Goal: Complete application form: Fill out and submit a form for a specific purpose

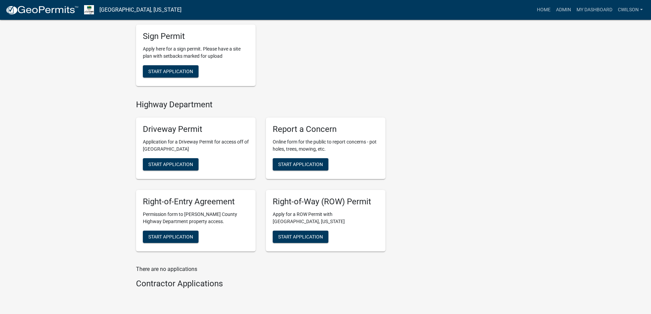
scroll to position [102, 0]
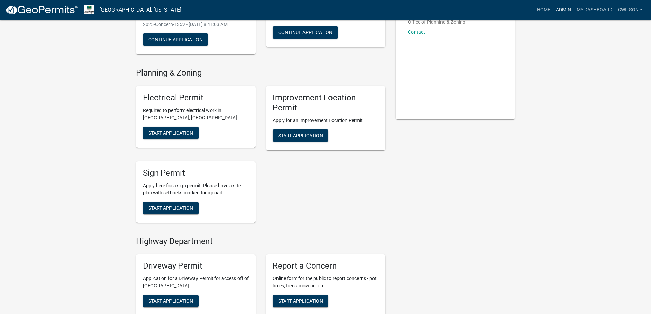
click at [559, 7] on link "Admin" at bounding box center [563, 9] width 20 height 13
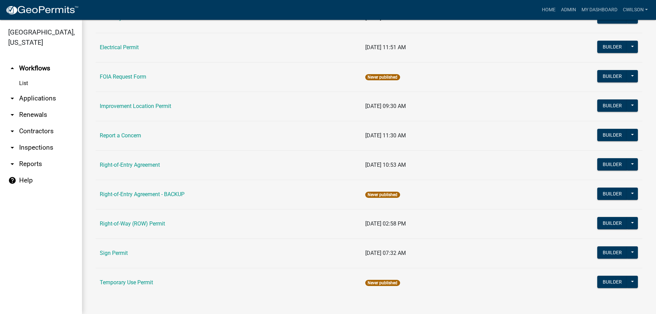
scroll to position [117, 0]
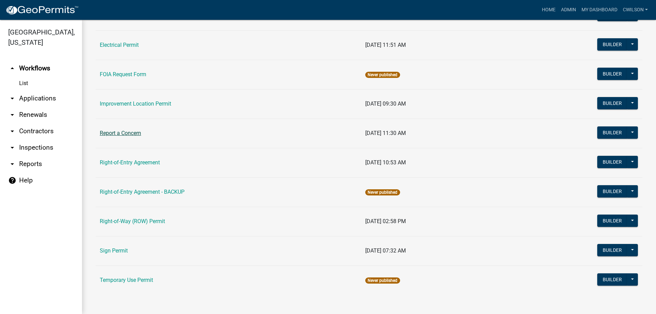
click at [134, 133] on link "Report a Concern" at bounding box center [120, 133] width 41 height 6
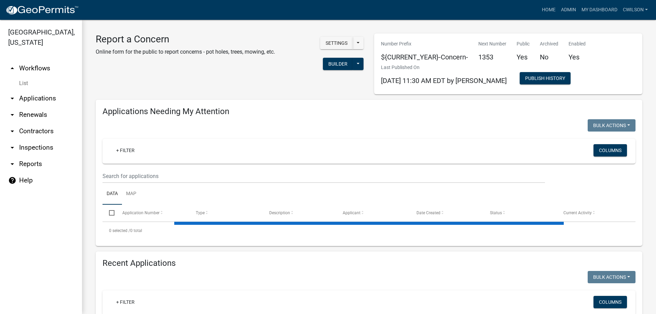
select select "2: 50"
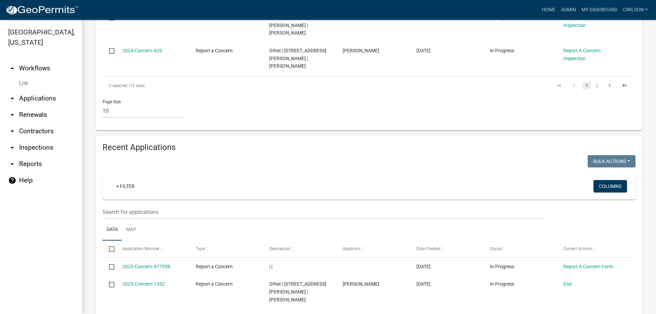
scroll to position [512, 0]
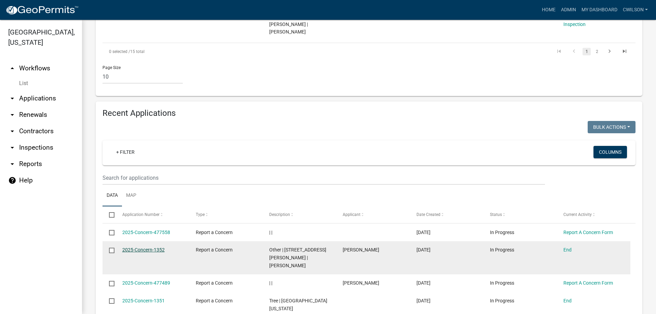
click at [141, 247] on link "2025-Concern-1352" at bounding box center [143, 249] width 42 height 5
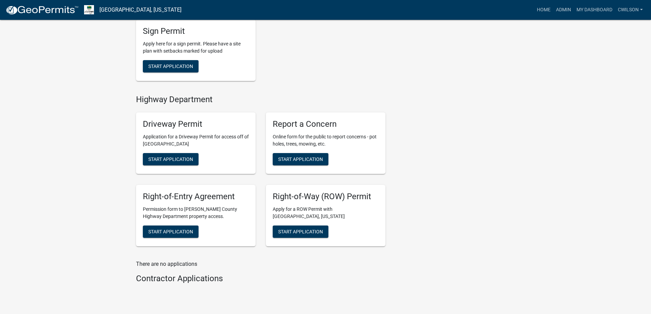
scroll to position [229, 0]
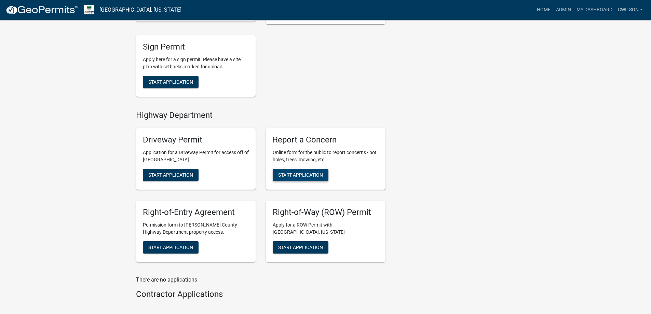
click at [319, 172] on span "Start Application" at bounding box center [300, 174] width 45 height 5
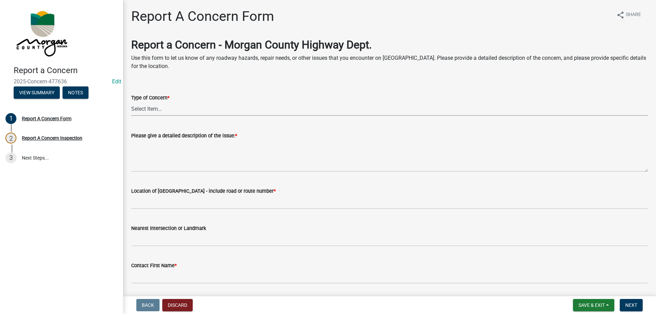
click at [175, 114] on select "Select Item... Pot Hole Patching Ditch Tree Sign Mowing Culvert Other" at bounding box center [389, 109] width 517 height 14
click at [131, 102] on select "Select Item... Pot Hole Patching Ditch Tree Sign Mowing Culvert Other" at bounding box center [389, 109] width 517 height 14
select select "3582e9dc-d8cd-4526-a2d9-157cc62522fd"
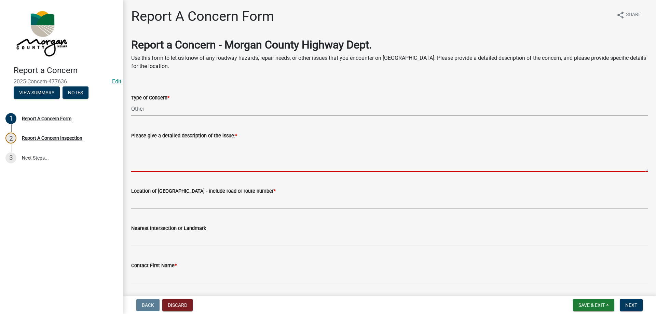
click at [171, 148] on textarea "Please give a detailed description of the issue: *" at bounding box center [389, 156] width 517 height 32
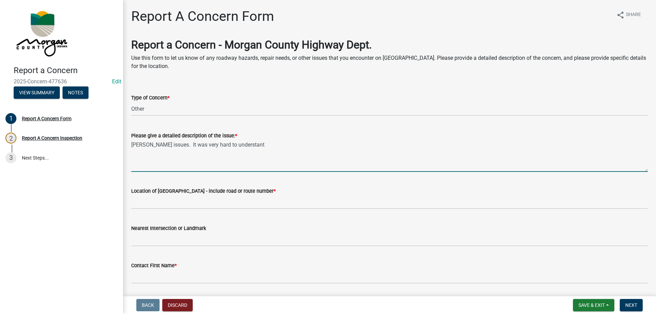
click at [283, 153] on textarea "[PERSON_NAME] issues. It was very hard to understant" at bounding box center [389, 156] width 517 height 32
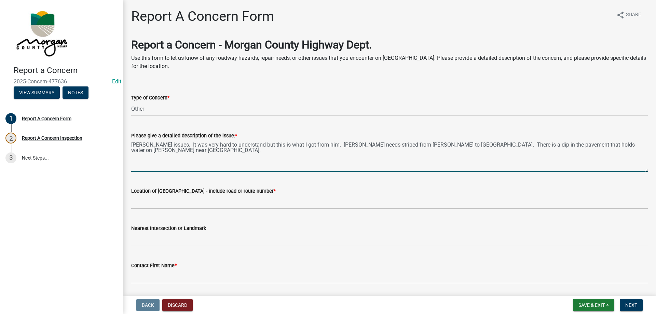
click at [623, 144] on textarea "[PERSON_NAME] issues. It was very hard to understand but this is what I got fro…" at bounding box center [389, 156] width 517 height 32
click at [299, 154] on textarea "[PERSON_NAME] issues. It was very hard to understand but this is what I got fro…" at bounding box center [389, 156] width 517 height 32
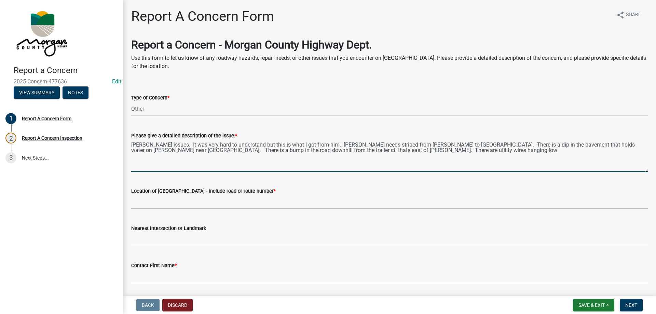
click at [229, 150] on textarea "[PERSON_NAME] issues. It was very hard to understand but this is what I got fro…" at bounding box center [389, 156] width 517 height 32
click at [495, 153] on textarea "[PERSON_NAME] issues. It was very hard to understand but this is what I got fro…" at bounding box center [389, 156] width 517 height 32
click at [566, 154] on textarea "[PERSON_NAME] issues. It was very hard to understand but this is what I got fro…" at bounding box center [389, 156] width 517 height 32
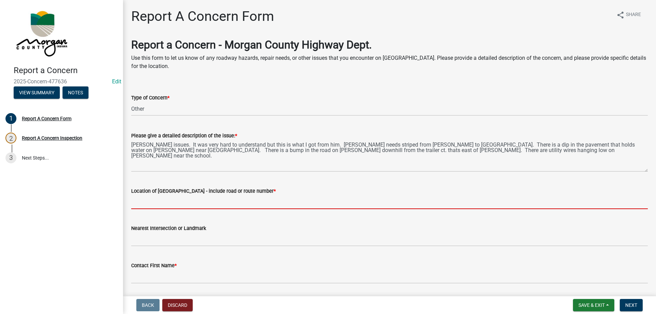
click at [202, 201] on input "Location of [GEOGRAPHIC_DATA] - include road or route number *" at bounding box center [389, 202] width 517 height 14
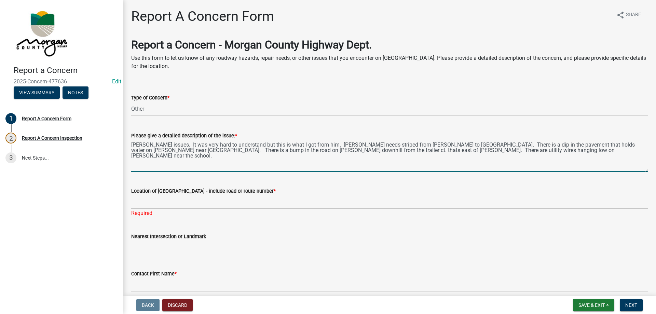
click at [570, 150] on textarea "[PERSON_NAME] issues. It was very hard to understand but this is what I got fro…" at bounding box center [389, 156] width 517 height 32
type textarea "[PERSON_NAME] issues. It was very hard to understand but this is what I got fro…"
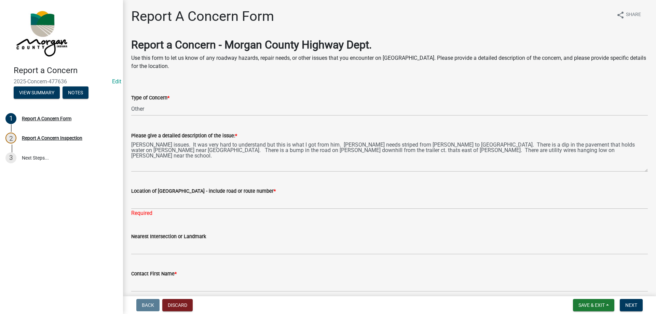
click at [148, 192] on label "Location of [GEOGRAPHIC_DATA] - include road or route number *" at bounding box center [203, 191] width 145 height 5
click at [148, 195] on input "Location of [GEOGRAPHIC_DATA] - include road or route number *" at bounding box center [389, 202] width 517 height 14
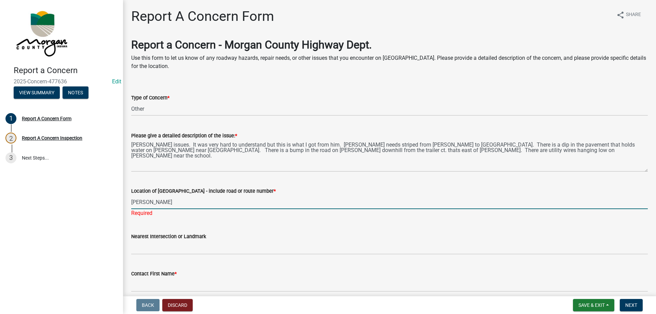
scroll to position [102, 0]
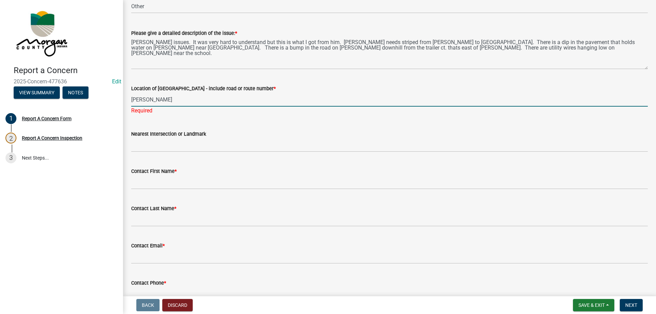
type input "[PERSON_NAME]"
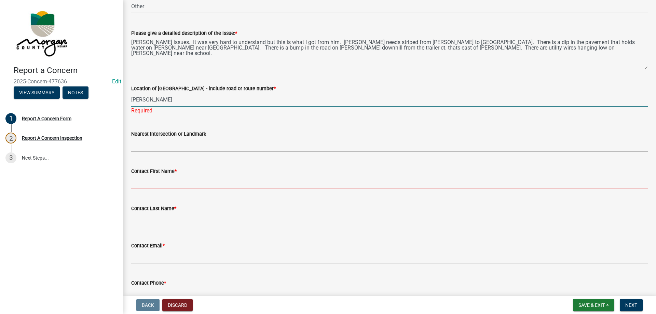
click at [207, 181] on input "Contact First Name *" at bounding box center [389, 182] width 517 height 14
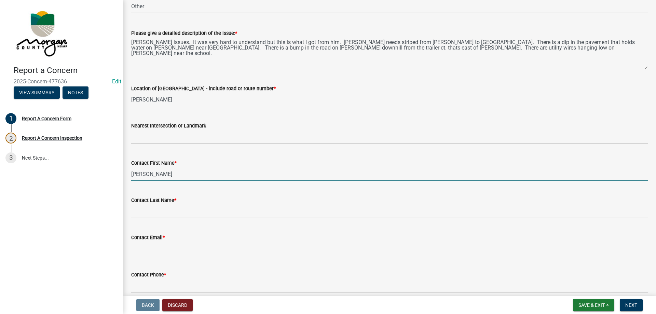
type input "[PERSON_NAME]"
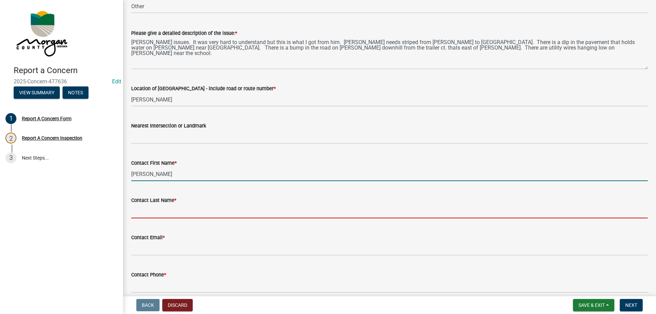
click at [143, 209] on input "Contact Last Name *" at bounding box center [389, 211] width 517 height 14
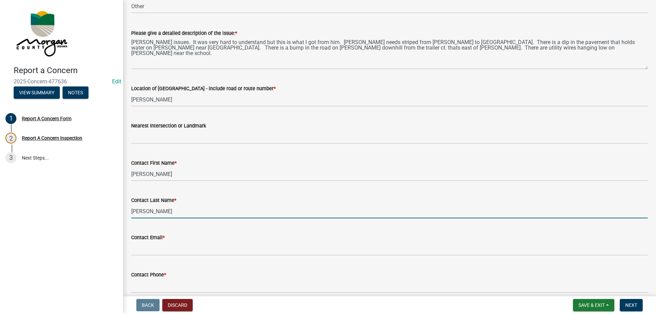
type input "Miley"
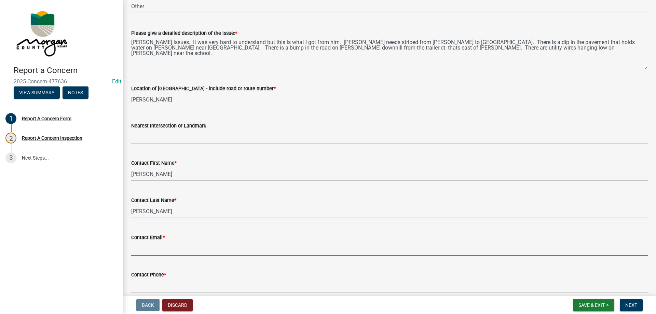
click at [162, 243] on input "Contact Email *" at bounding box center [389, 249] width 517 height 14
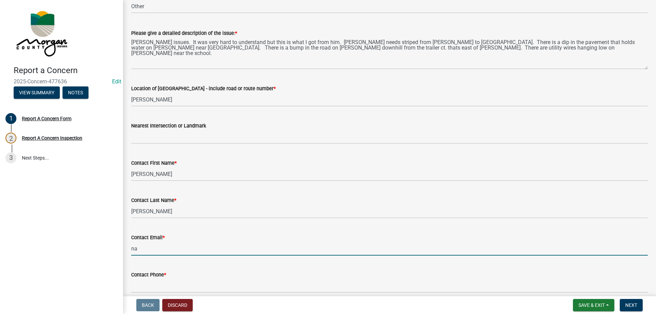
type input "[EMAIL_ADDRESS][DOMAIN_NAME]"
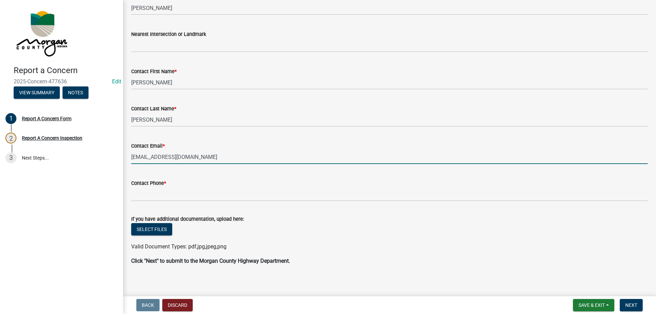
scroll to position [198, 0]
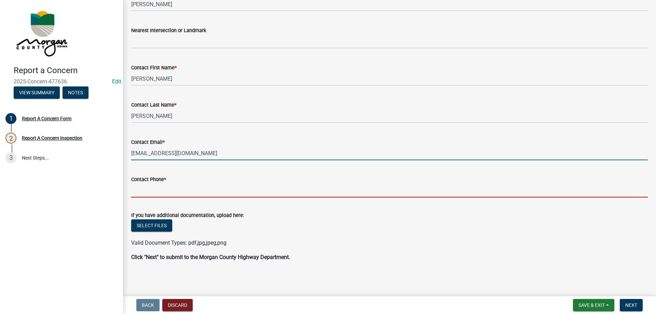
click at [180, 194] on input "Contact Phone *" at bounding box center [389, 190] width 517 height 14
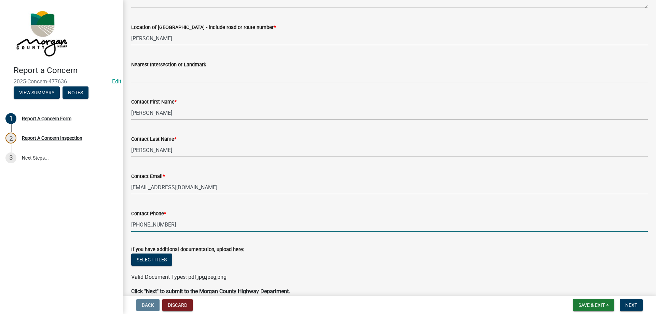
scroll to position [0, 0]
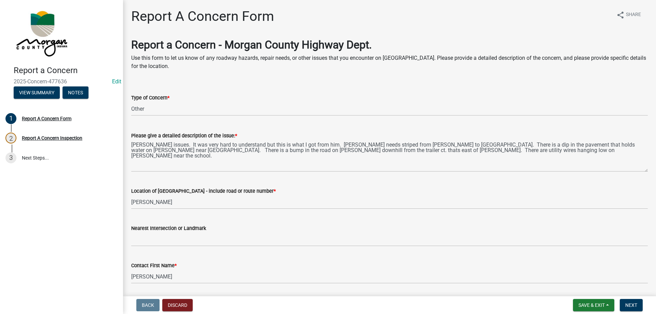
type input "317-518-1426"
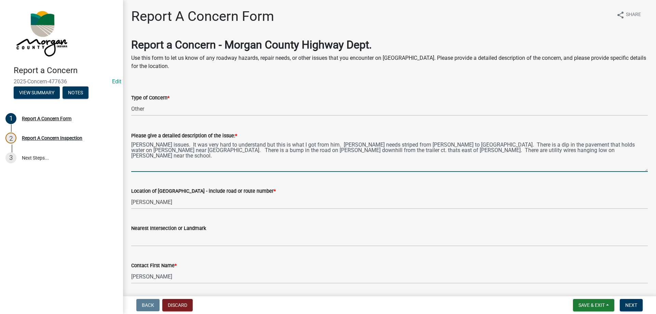
drag, startPoint x: 132, startPoint y: 146, endPoint x: 620, endPoint y: 163, distance: 488.5
click at [620, 163] on textarea "Hadley Rd issues. It was very hard to understand but this is what I got from hi…" at bounding box center [389, 156] width 517 height 32
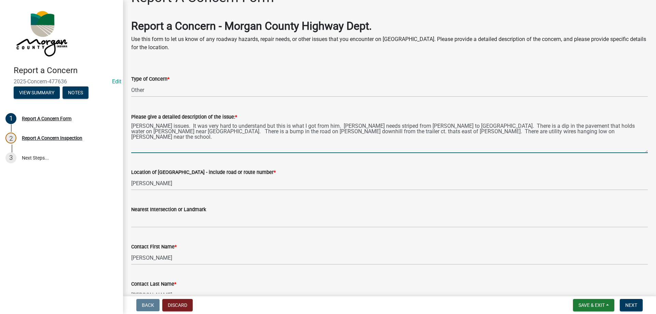
scroll to position [102, 0]
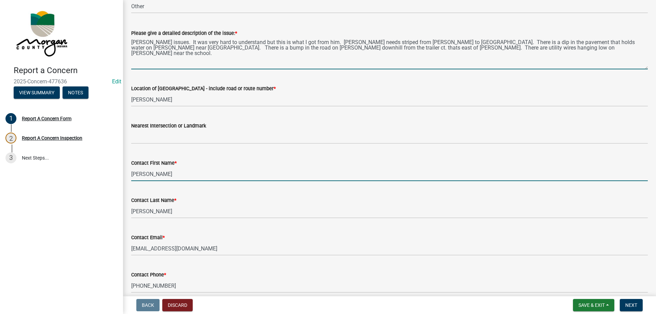
click at [152, 175] on input "David" at bounding box center [389, 174] width 517 height 14
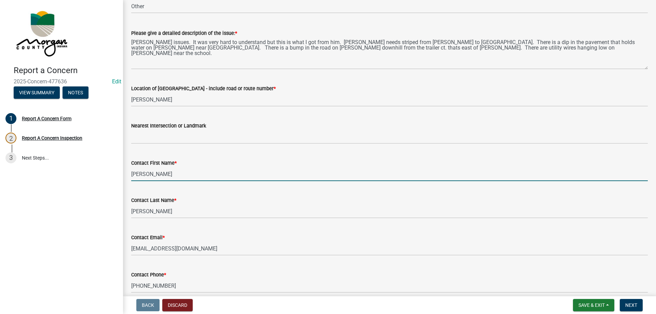
click at [152, 175] on input "David" at bounding box center [389, 174] width 517 height 14
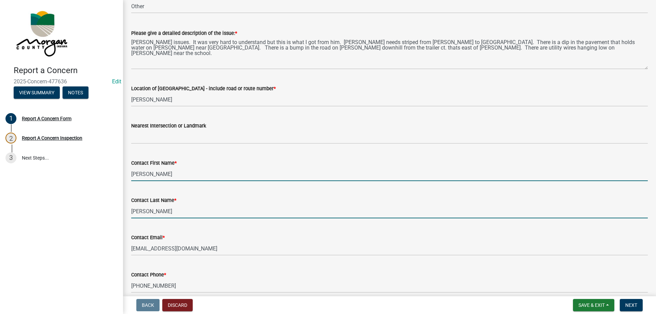
click at [155, 215] on input "Miley" at bounding box center [389, 211] width 517 height 14
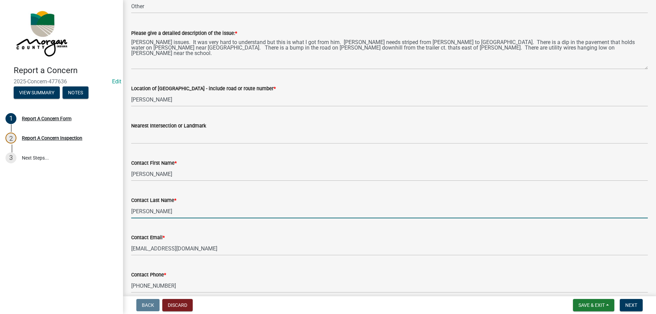
click at [155, 215] on input "Miley" at bounding box center [389, 211] width 517 height 14
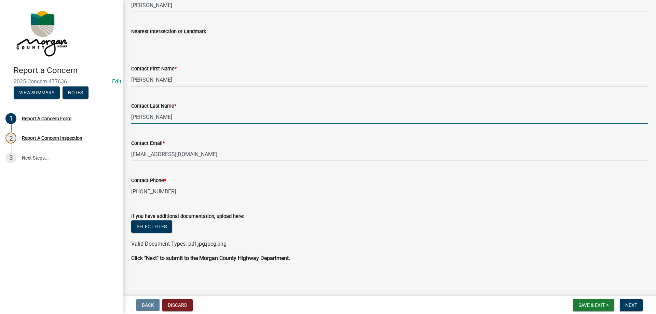
scroll to position [198, 0]
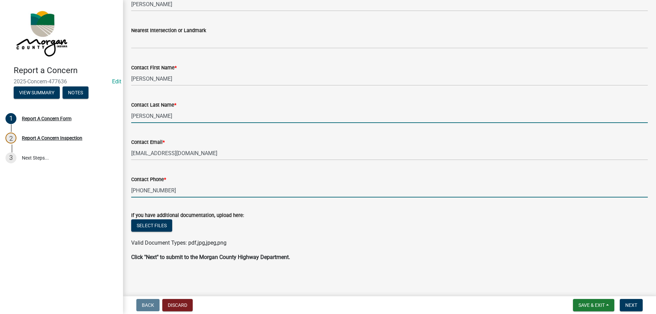
click at [162, 191] on input "317-518-1426" at bounding box center [389, 190] width 517 height 14
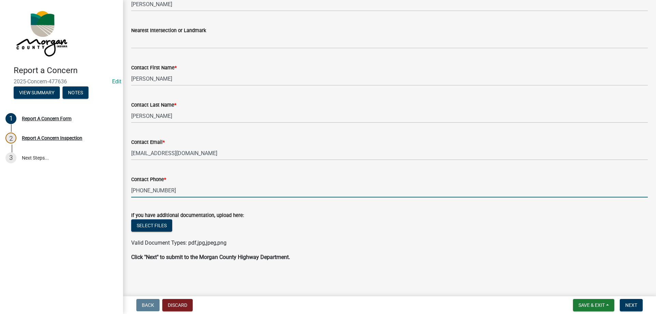
click at [162, 191] on input "317-518-1426" at bounding box center [389, 190] width 517 height 14
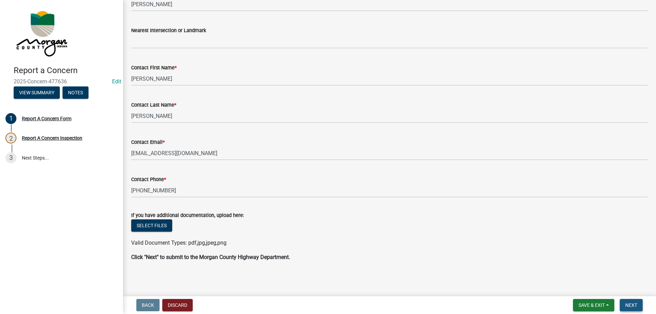
click at [633, 305] on span "Next" at bounding box center [631, 304] width 12 height 5
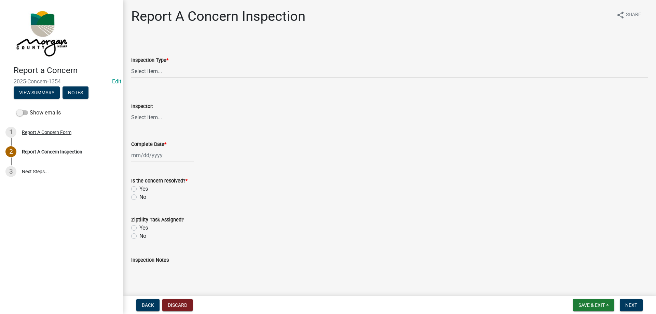
click at [179, 276] on textarea "Inspection Notes" at bounding box center [389, 280] width 517 height 32
type textarea "no ziptility yet"
click at [167, 71] on select "Select Item... Pot Hole Patching Ditch Tree Sign Mowing Culvert Other" at bounding box center [389, 71] width 517 height 14
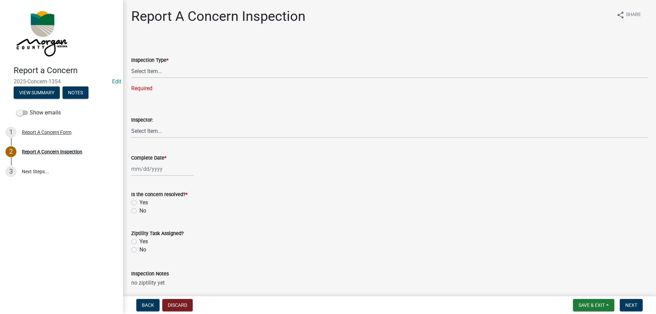
click at [198, 33] on div "Report A Concern Inspection share Share Inspection Type * Select Item... Pot Ho…" at bounding box center [389, 189] width 527 height 363
click at [148, 75] on select "Select Item... Pot Hole Patching Ditch Tree Sign Mowing Culvert Other" at bounding box center [389, 71] width 517 height 14
click at [131, 64] on select "Select Item... Pot Hole Patching Ditch Tree Sign Mowing Culvert Other" at bounding box center [389, 71] width 517 height 14
select select "3582e9dc-d8cd-4526-a2d9-157cc62522fd"
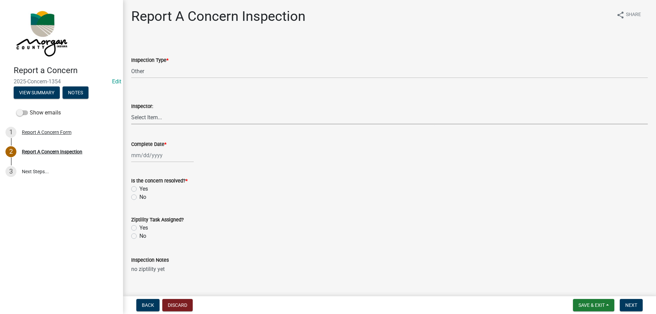
click at [154, 118] on select "Select Item... [PERSON_NAME] [PERSON_NAME] [PERSON_NAME] [PERSON_NAME] [PERSON_…" at bounding box center [389, 117] width 517 height 14
click at [131, 110] on select "Select Item... [PERSON_NAME] [PERSON_NAME] [PERSON_NAME] [PERSON_NAME] [PERSON_…" at bounding box center [389, 117] width 517 height 14
select select "8bda91b2-ac7b-41e2-ae5b-cef6dd645a83"
select select "9"
select select "2025"
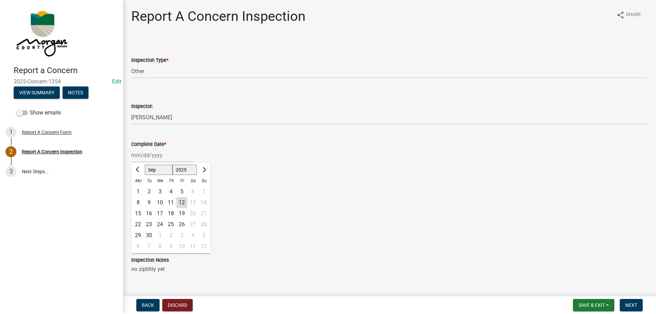
click at [155, 156] on div "[PERSON_NAME] Feb Mar Apr [PERSON_NAME][DATE] Oct Nov [DATE] 1526 1527 1528 152…" at bounding box center [162, 155] width 63 height 14
click at [182, 203] on div "12" at bounding box center [181, 202] width 11 height 11
type input "[DATE]"
click at [139, 188] on label "Yes" at bounding box center [143, 189] width 9 height 8
click at [139, 188] on input "Yes" at bounding box center [141, 187] width 4 height 4
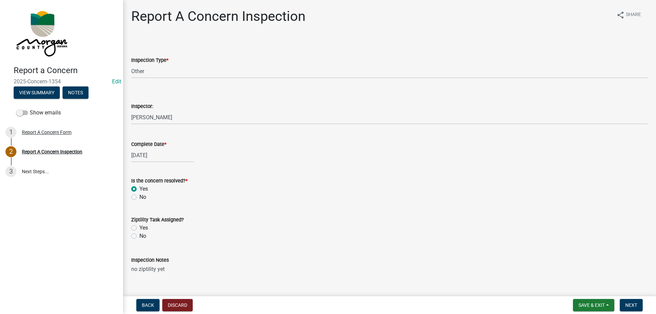
radio input "true"
click at [139, 234] on label "No" at bounding box center [142, 236] width 7 height 8
click at [139, 234] on input "No" at bounding box center [141, 234] width 4 height 4
radio input "true"
click at [625, 303] on button "Next" at bounding box center [631, 305] width 23 height 12
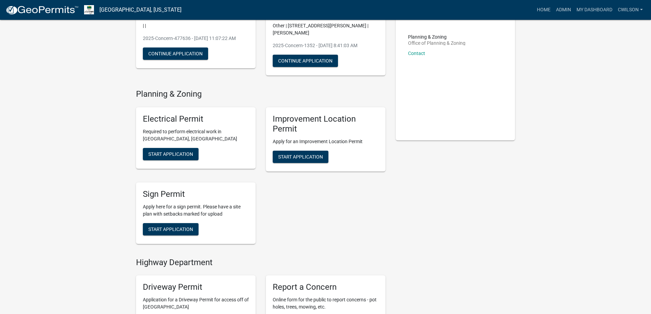
scroll to position [270, 0]
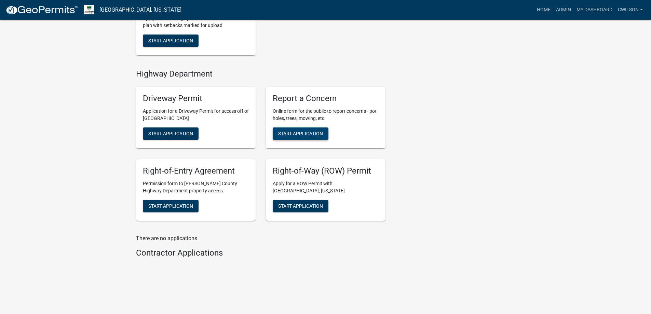
click at [314, 135] on span "Start Application" at bounding box center [300, 133] width 45 height 5
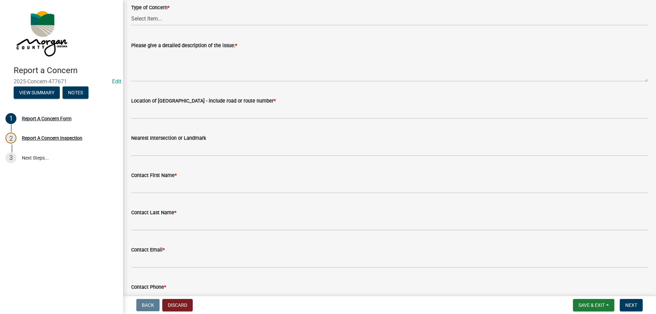
scroll to position [102, 0]
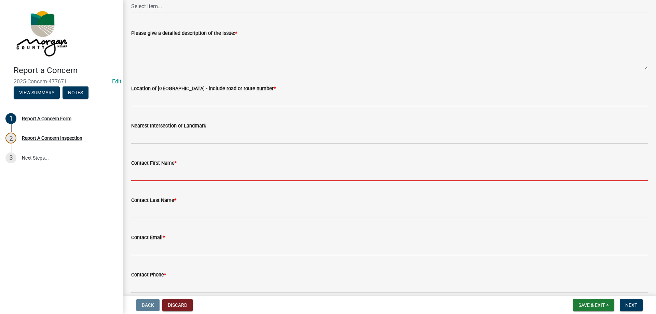
click at [177, 173] on input "Contact First Name *" at bounding box center [389, 174] width 517 height 14
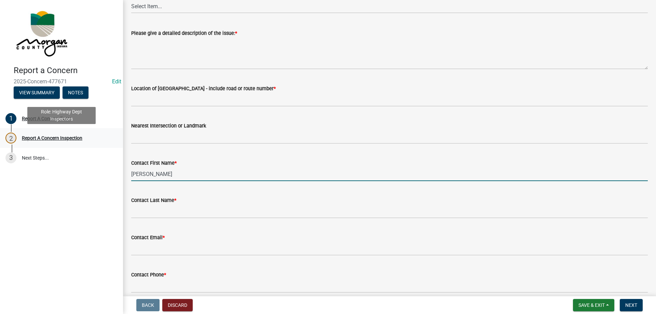
type input "[PERSON_NAME]"
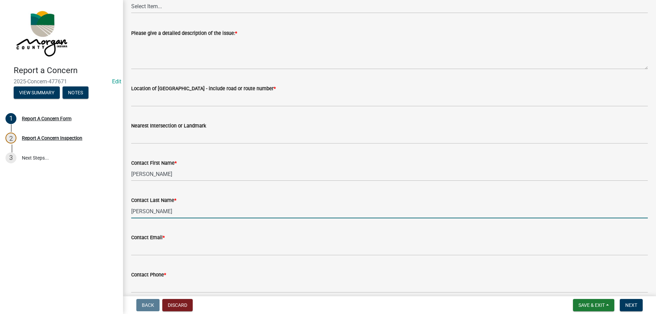
type input "[PERSON_NAME]"
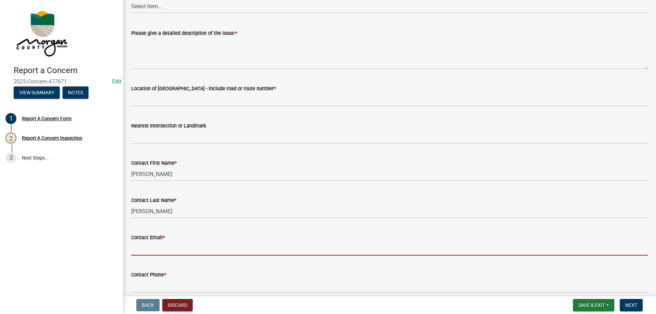
click at [169, 247] on input "Contact Email *" at bounding box center [389, 249] width 517 height 14
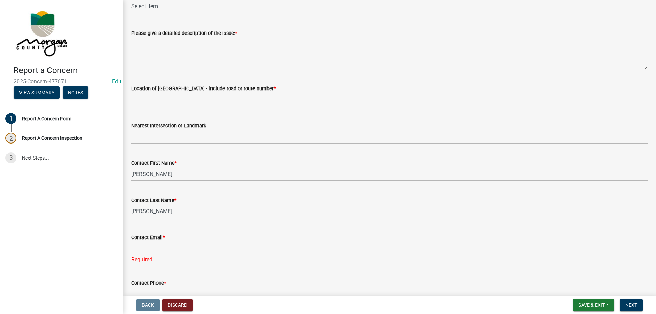
click at [149, 290] on input "Contact Phone *" at bounding box center [389, 294] width 517 height 14
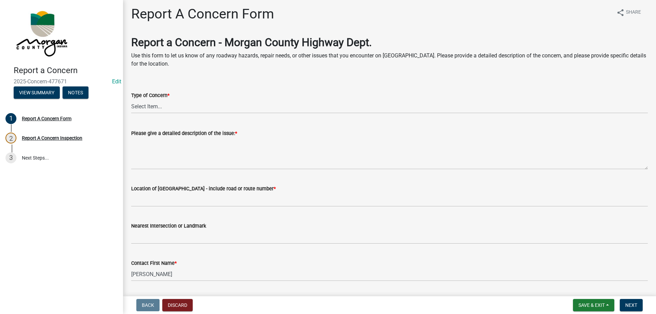
scroll to position [0, 0]
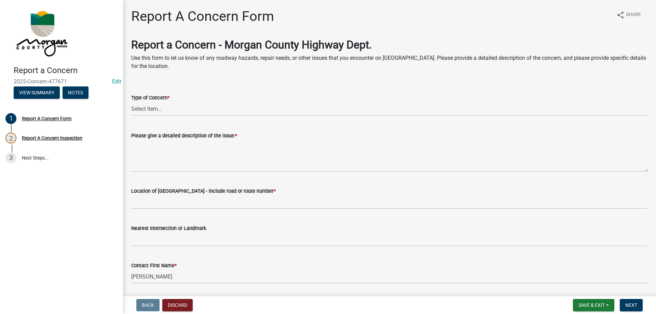
type input "[PHONE_NUMBER]"
click at [161, 112] on select "Select Item... Pot Hole Patching Ditch Tree Sign Mowing Culvert Other" at bounding box center [389, 109] width 517 height 14
click at [131, 102] on select "Select Item... Pot Hole Patching Ditch Tree Sign Mowing Culvert Other" at bounding box center [389, 109] width 517 height 14
select select "3582e9dc-d8cd-4526-a2d9-157cc62522fd"
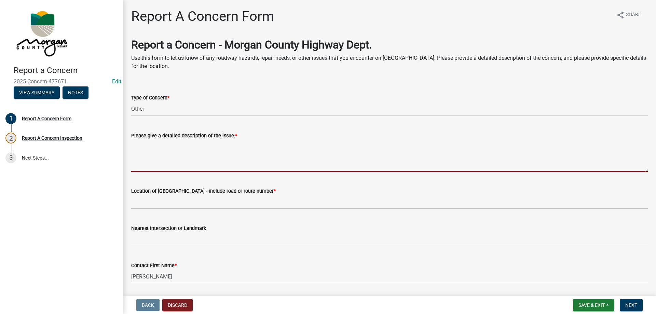
click at [160, 153] on textarea "Please give a detailed description of the issue: *" at bounding box center [389, 156] width 517 height 32
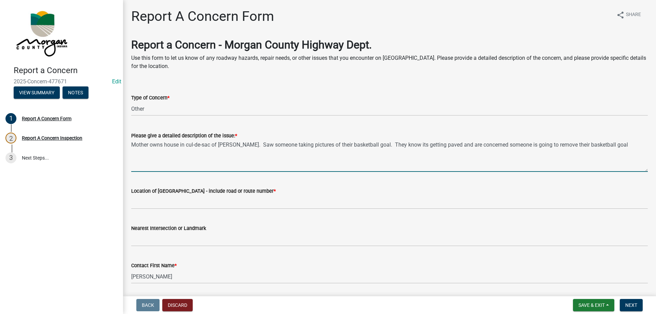
type textarea "Mother owns house in cul-de-sac of [PERSON_NAME]. Saw someone taking pictures o…"
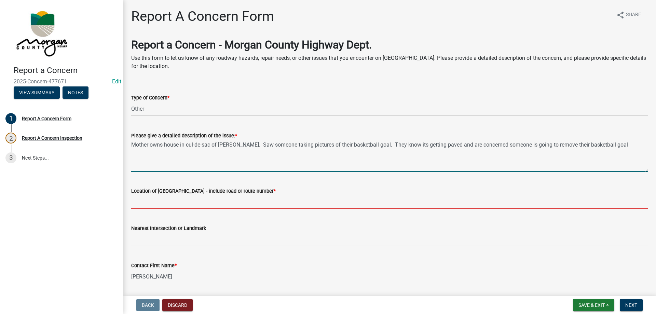
click at [143, 198] on input "Location of [GEOGRAPHIC_DATA] - include road or route number *" at bounding box center [389, 202] width 517 height 14
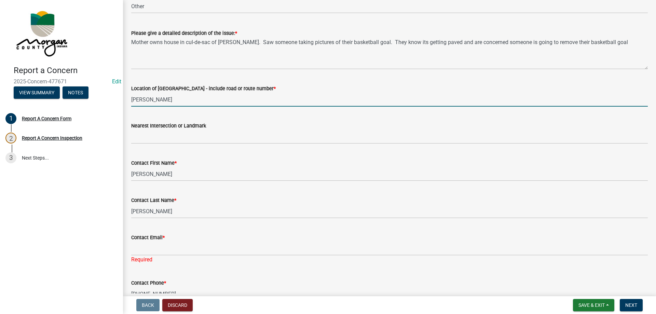
scroll to position [205, 0]
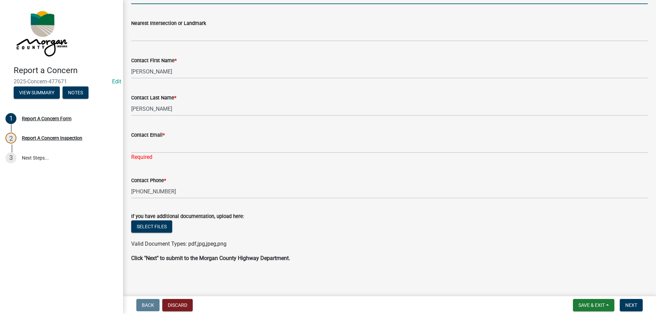
type input "[PERSON_NAME]"
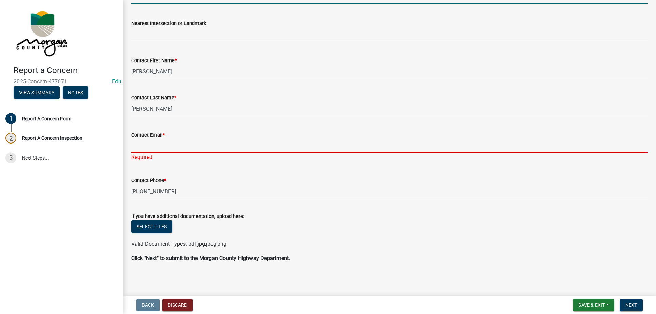
click at [184, 141] on input "Contact Email *" at bounding box center [389, 146] width 517 height 14
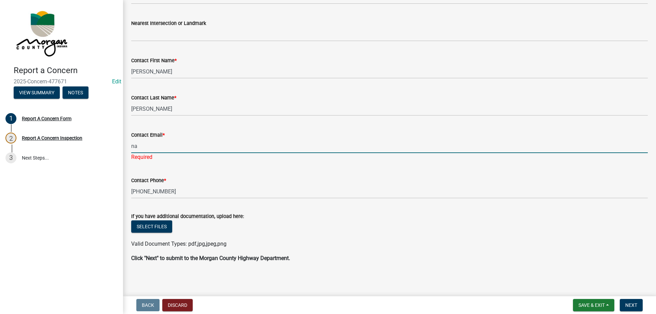
type input "[EMAIL_ADDRESS][DOMAIN_NAME]"
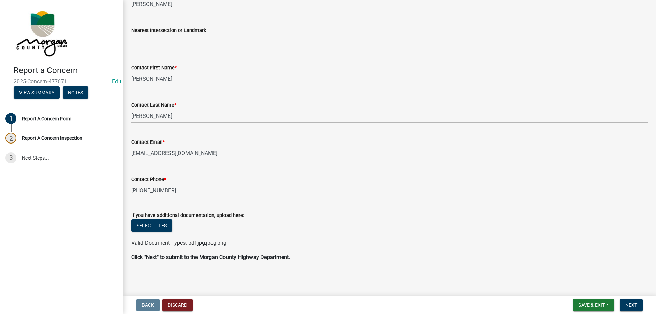
scroll to position [198, 0]
drag, startPoint x: 197, startPoint y: 186, endPoint x: 29, endPoint y: 209, distance: 169.3
click at [29, 209] on div "Report a Concern 2025-Concern-477671 Edit View Summary Notes 1 Report A Concern…" at bounding box center [328, 157] width 656 height 314
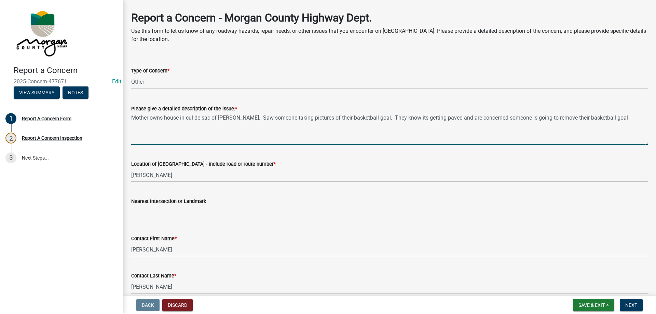
click at [239, 118] on textarea "Mother owns house in cul-de-sac of [PERSON_NAME]. Saw someone taking pictures o…" at bounding box center [389, 129] width 517 height 32
type textarea "Mother owns house in cul-de-sac of [PERSON_NAME] St. Saw someone taking picture…"
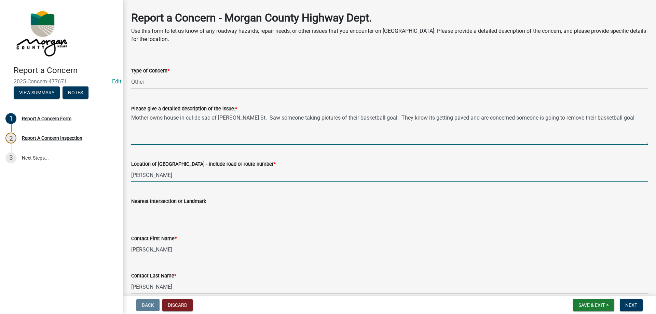
click at [153, 175] on input "[PERSON_NAME]" at bounding box center [389, 175] width 517 height 14
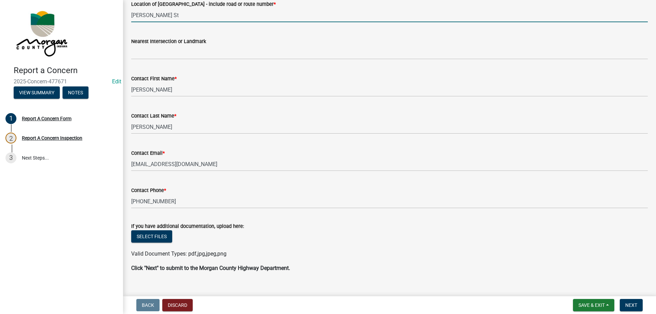
scroll to position [198, 0]
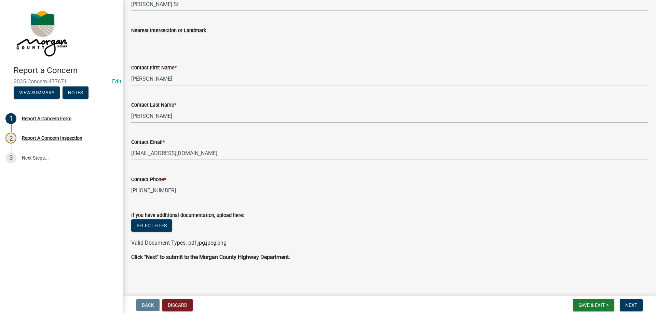
type input "[PERSON_NAME] St"
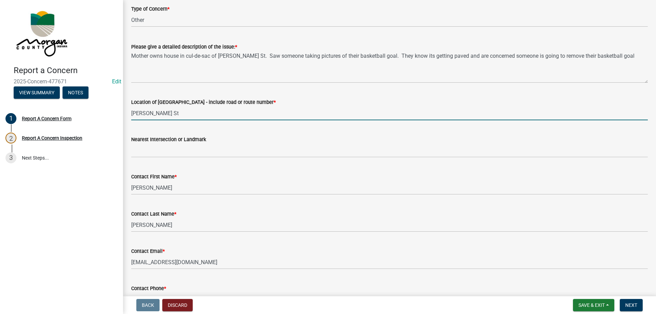
scroll to position [61, 0]
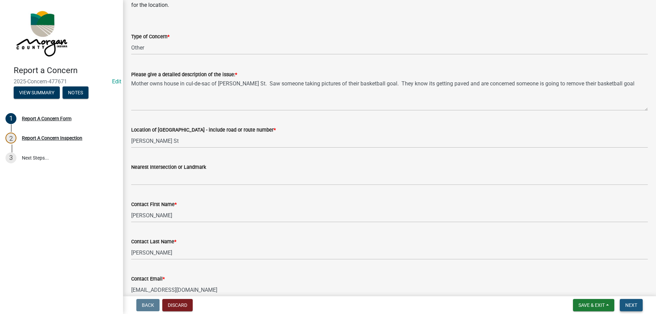
click at [632, 303] on span "Next" at bounding box center [631, 304] width 12 height 5
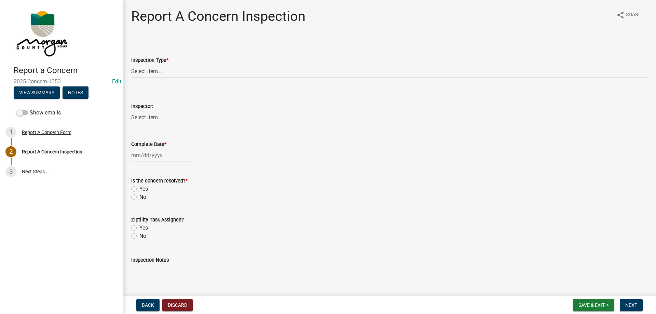
drag, startPoint x: 173, startPoint y: 85, endPoint x: 174, endPoint y: 75, distance: 10.6
click at [173, 83] on wm-data-entity-input-list "Inspection Type * Select Item... Pot Hole Patching Ditch Tree Sign Mowing Culve…" at bounding box center [389, 195] width 517 height 314
click at [174, 75] on select "Select Item... Pot Hole Patching Ditch Tree Sign Mowing Culvert Other" at bounding box center [389, 71] width 517 height 14
click at [131, 64] on select "Select Item... Pot Hole Patching Ditch Tree Sign Mowing Culvert Other" at bounding box center [389, 71] width 517 height 14
select select "3582e9dc-d8cd-4526-a2d9-157cc62522fd"
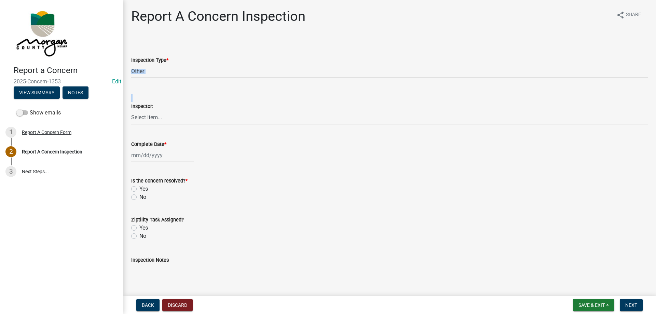
click at [162, 123] on select "Select Item... [PERSON_NAME] [PERSON_NAME] [PERSON_NAME] [PERSON_NAME] [PERSON_…" at bounding box center [389, 117] width 517 height 14
click at [131, 110] on select "Select Item... [PERSON_NAME] [PERSON_NAME] [PERSON_NAME] [PERSON_NAME] [PERSON_…" at bounding box center [389, 117] width 517 height 14
select select "8bda91b2-ac7b-41e2-ae5b-cef6dd645a83"
select select "9"
select select "2025"
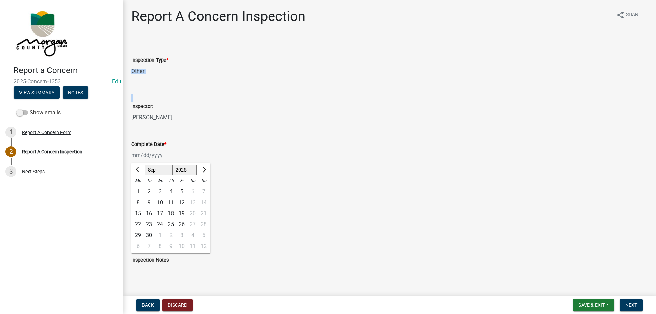
click at [161, 156] on div "[PERSON_NAME] Feb Mar Apr [PERSON_NAME][DATE] Oct Nov [DATE] 1526 1527 1528 152…" at bounding box center [162, 155] width 63 height 14
click at [180, 201] on div "12" at bounding box center [181, 202] width 11 height 11
type input "[DATE]"
click at [139, 191] on label "Yes" at bounding box center [143, 189] width 9 height 8
click at [139, 189] on input "Yes" at bounding box center [141, 187] width 4 height 4
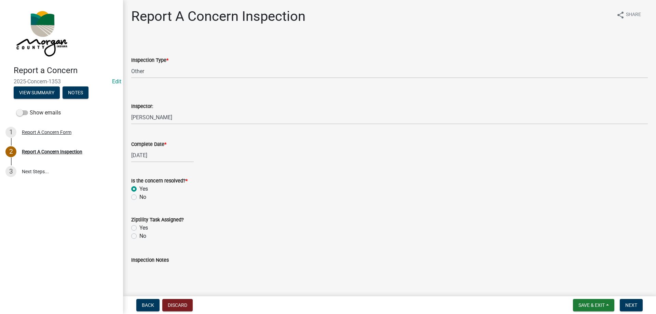
radio input "true"
click at [139, 236] on label "No" at bounding box center [142, 236] width 7 height 8
click at [139, 236] on input "No" at bounding box center [141, 234] width 4 height 4
radio input "true"
click at [153, 278] on textarea "Inspection Notes" at bounding box center [389, 280] width 517 height 32
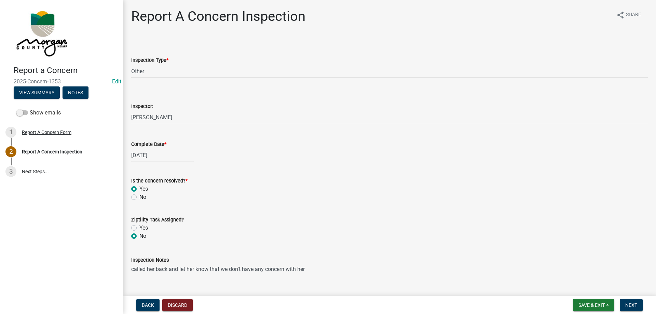
click at [337, 270] on textarea "called her back and let her know that we don't have any concern with her" at bounding box center [389, 280] width 517 height 32
type textarea "called her back and let her know that we don't have any concern with her mother…"
click at [632, 305] on span "Next" at bounding box center [631, 304] width 12 height 5
